Goal: Information Seeking & Learning: Learn about a topic

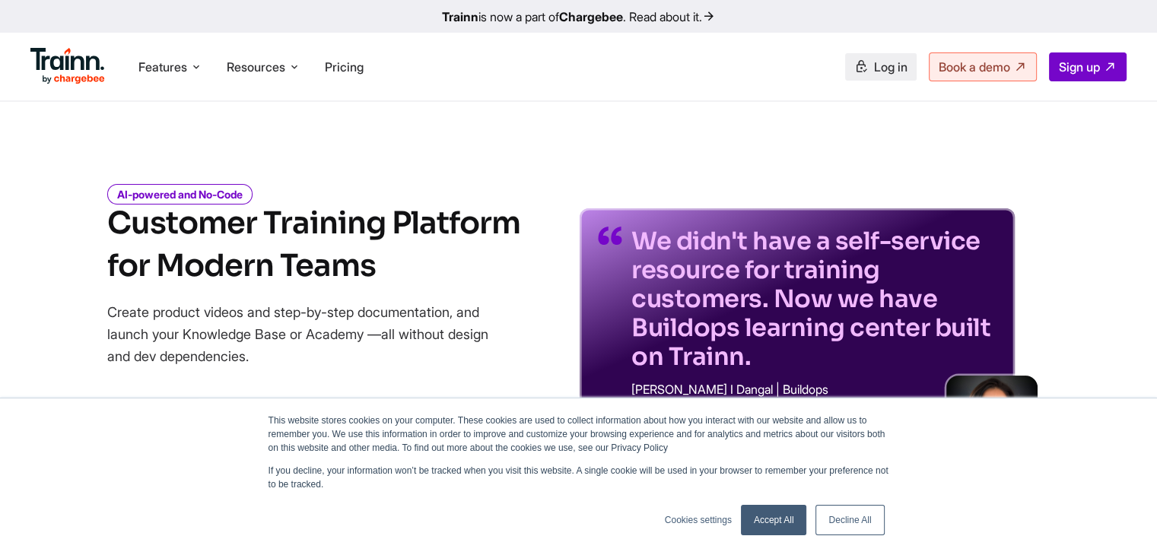
click at [881, 66] on span "Log in" at bounding box center [890, 66] width 33 height 15
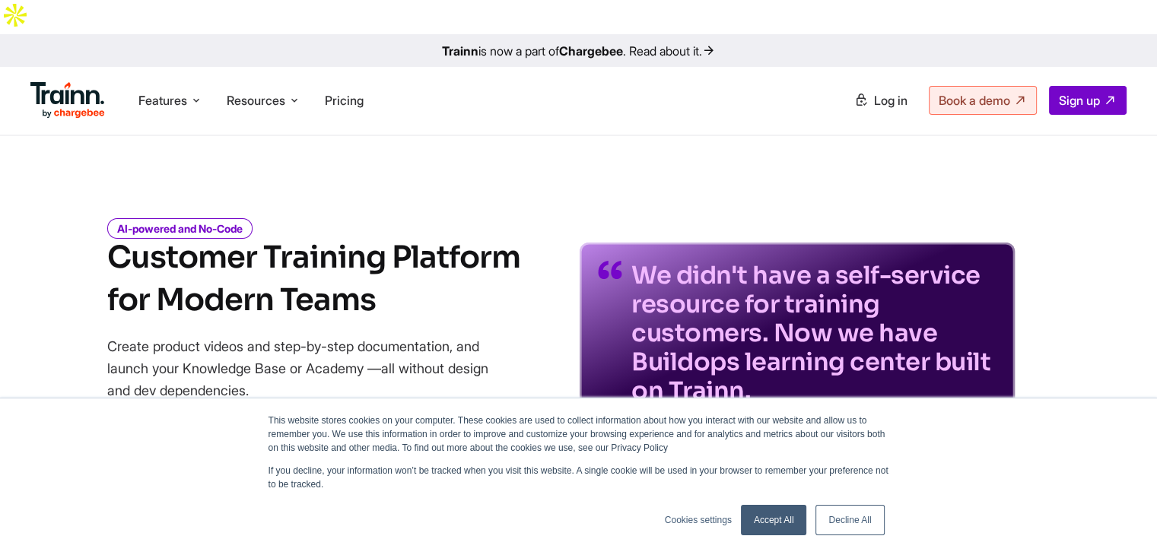
click at [776, 518] on link "Accept All" at bounding box center [774, 520] width 66 height 30
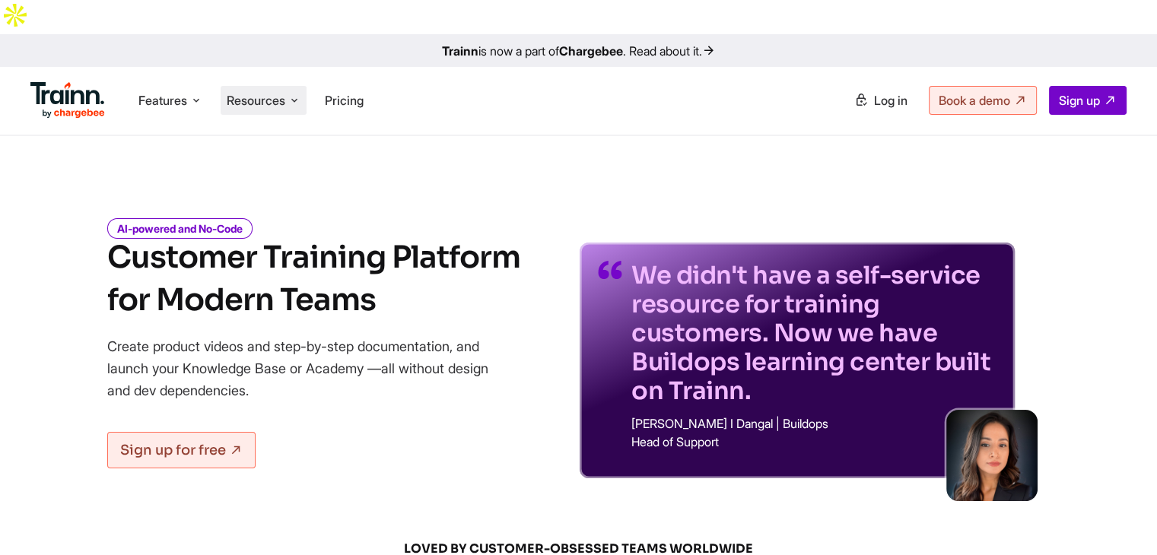
click at [253, 92] on span "Resources" at bounding box center [256, 100] width 59 height 17
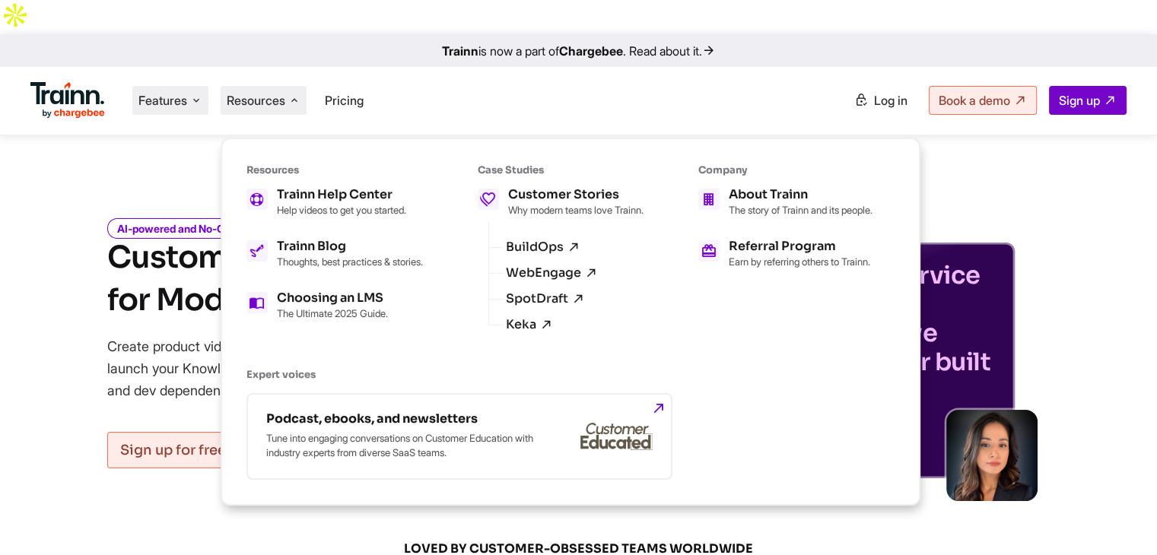
click at [173, 92] on span "Features" at bounding box center [162, 100] width 49 height 17
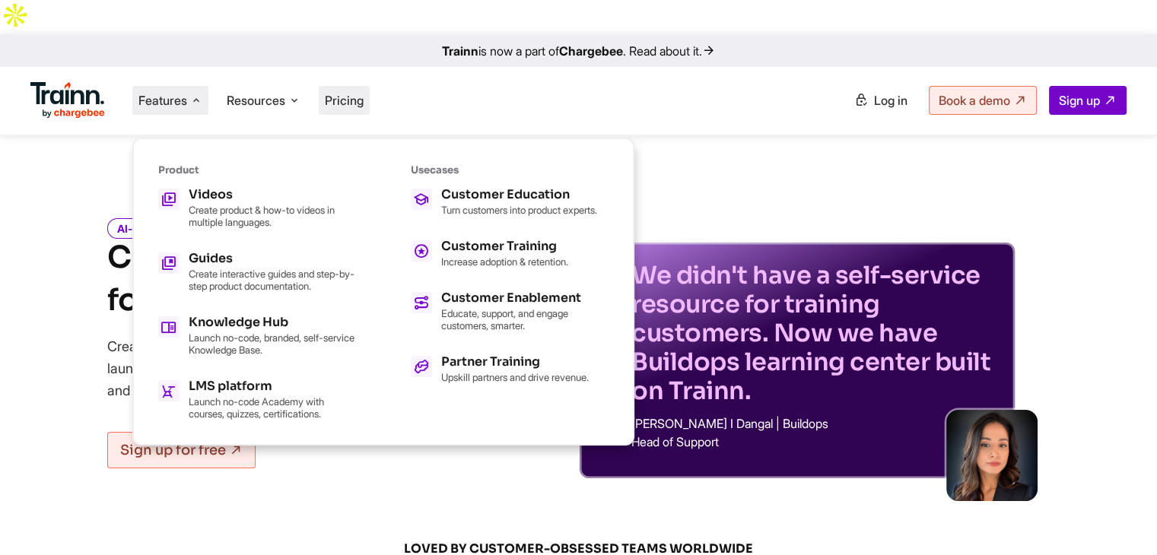
click at [345, 93] on span "Pricing" at bounding box center [344, 100] width 39 height 15
